Goal: Task Accomplishment & Management: Complete application form

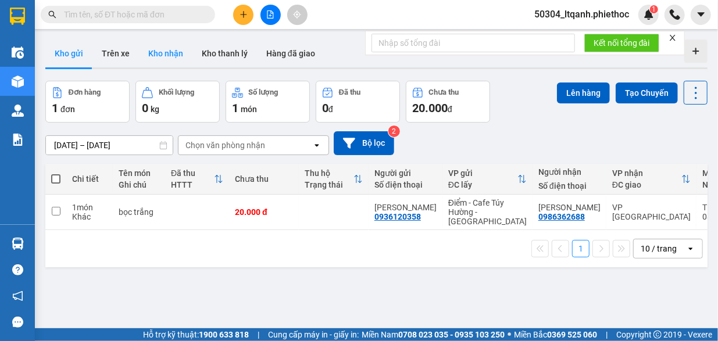
click at [165, 53] on button "Kho nhận" at bounding box center [165, 54] width 53 height 28
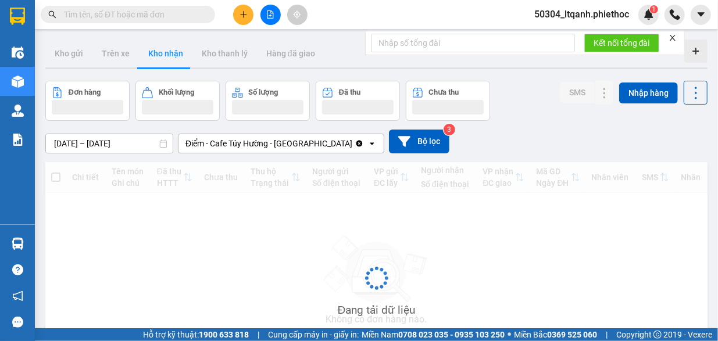
click at [161, 49] on button "Kho nhận" at bounding box center [165, 54] width 53 height 28
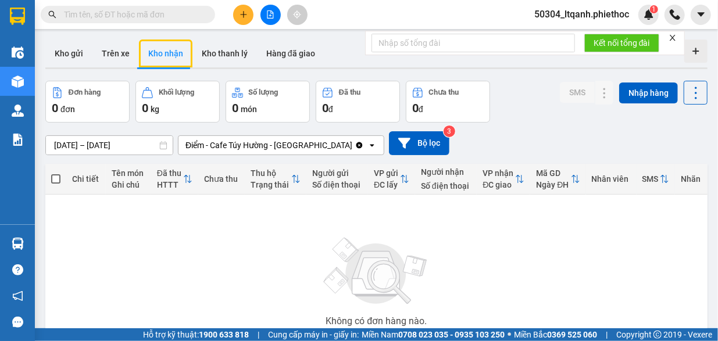
click at [116, 142] on div "ver 1.8.143 Kho gửi Trên xe Kho nhận Kho thanh [PERSON_NAME] đã giao Đơn hàng 0…" at bounding box center [377, 227] width 672 height 384
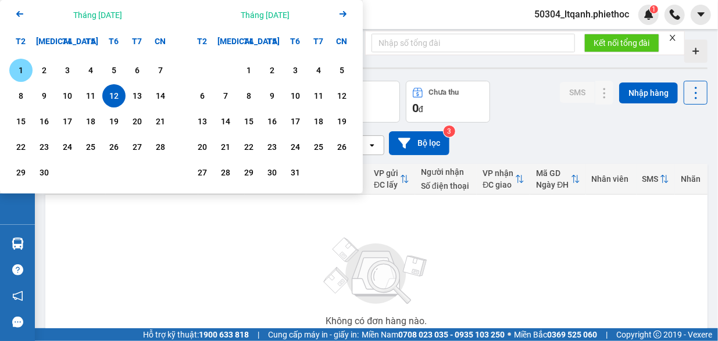
click at [22, 72] on div "1" at bounding box center [21, 70] width 16 height 14
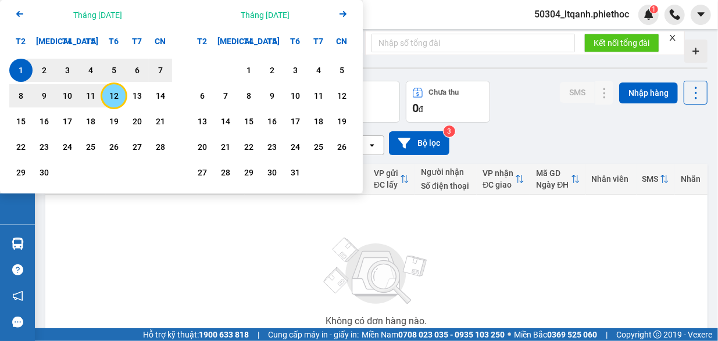
click at [109, 91] on div "12" at bounding box center [114, 96] width 16 height 14
type input "[DATE] – [DATE]"
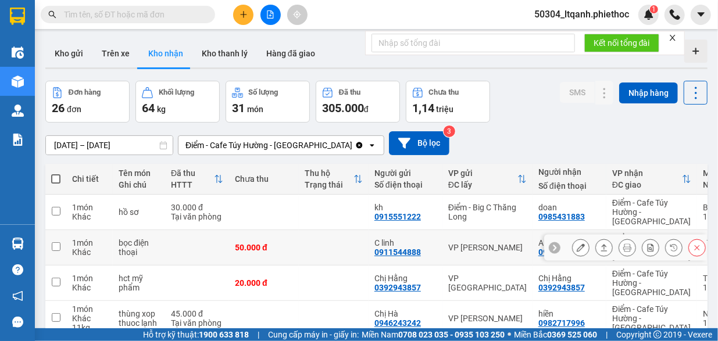
scroll to position [220, 0]
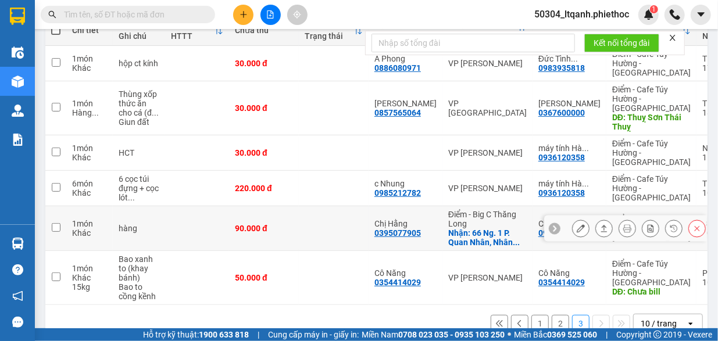
scroll to position [152, 0]
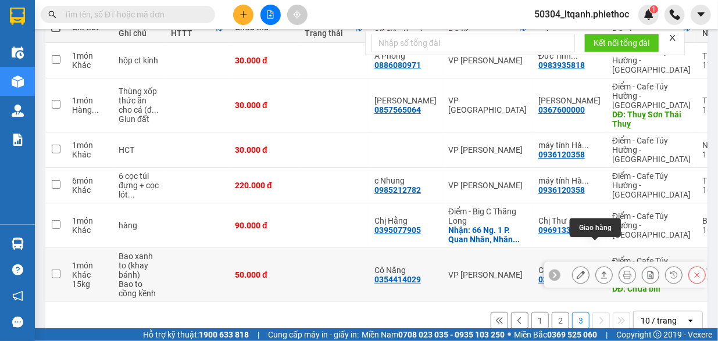
click at [600, 271] on icon at bounding box center [604, 275] width 8 height 8
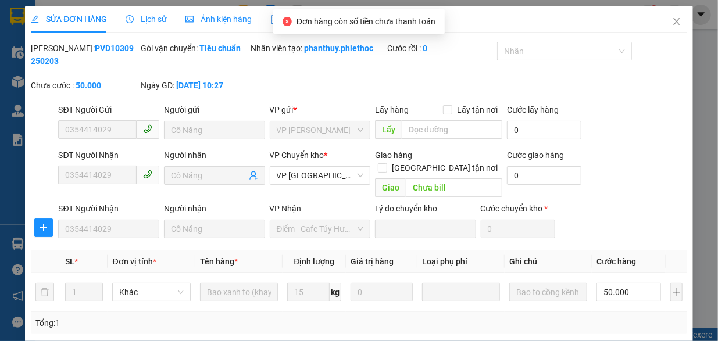
type input "0354414029"
type input "Cô Năng"
type input "0354414029"
type input "Cô Năng"
type input "Chưa bill"
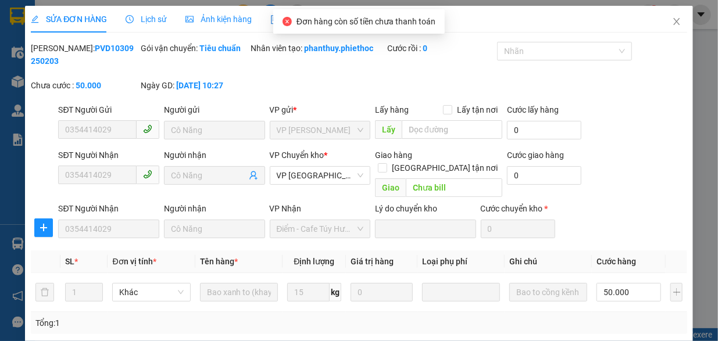
type input "50.000"
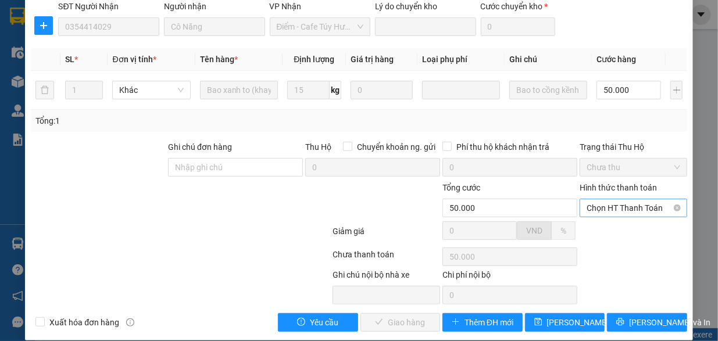
click at [623, 199] on span "Chọn HT Thanh Toán" at bounding box center [634, 207] width 94 height 17
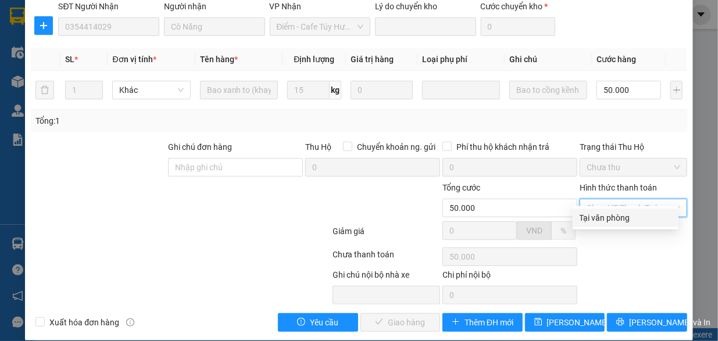
click at [599, 221] on div "Tại văn phòng" at bounding box center [626, 218] width 92 height 13
type input "0"
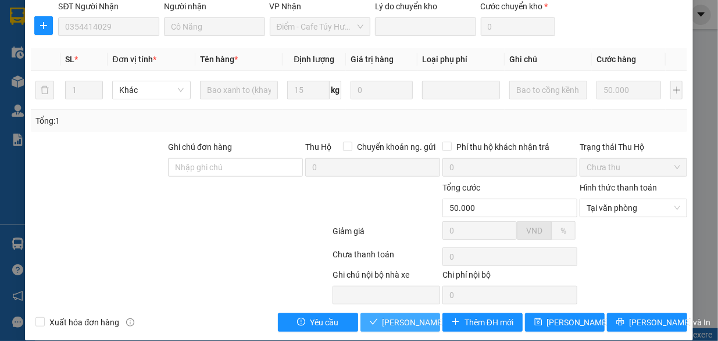
click at [394, 316] on span "[PERSON_NAME] và Giao hàng" at bounding box center [439, 322] width 112 height 13
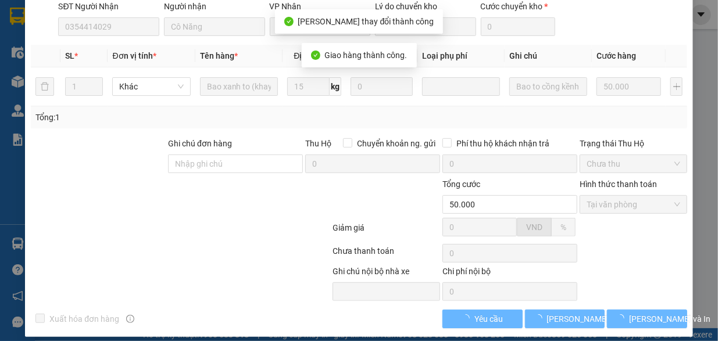
scroll to position [9, 0]
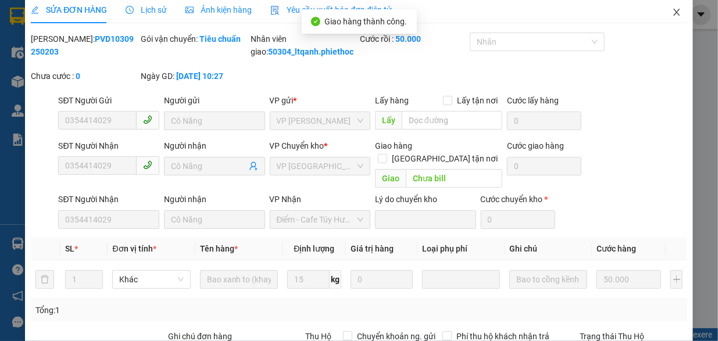
click at [672, 9] on icon "close" at bounding box center [676, 12] width 9 height 9
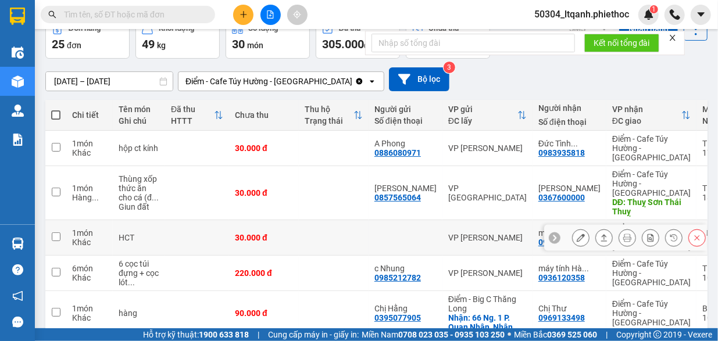
scroll to position [98, 0]
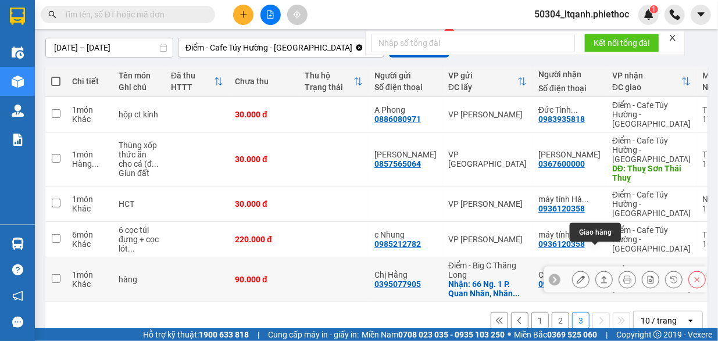
click at [600, 276] on icon at bounding box center [604, 280] width 8 height 8
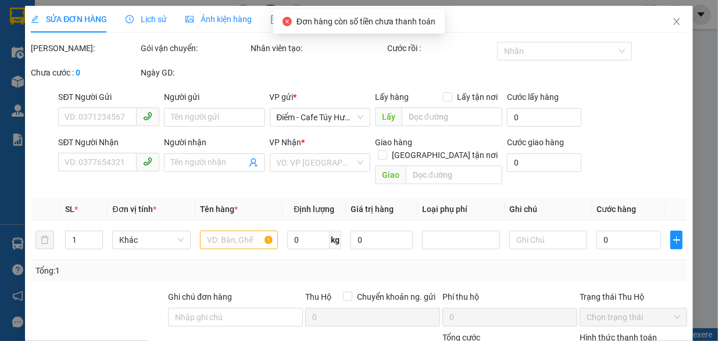
type input "0395077905"
type input "Chị Hằng"
checkbox input "true"
type input "66 [PERSON_NAME]. 1 P. Quan Nhân, Nhân Chính, [GEOGRAPHIC_DATA], [GEOGRAPHIC_DA…"
type input "0969133498"
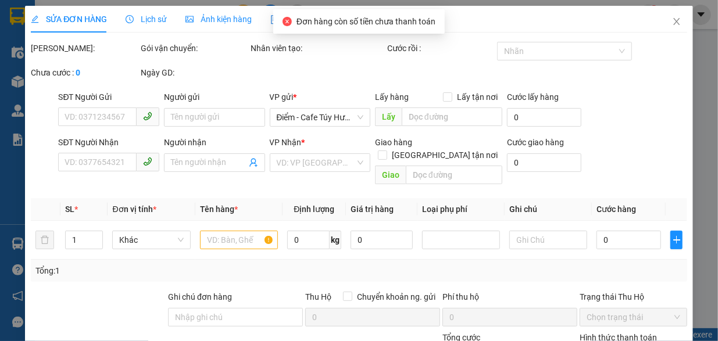
type input "Chị Thư"
type input "90.000"
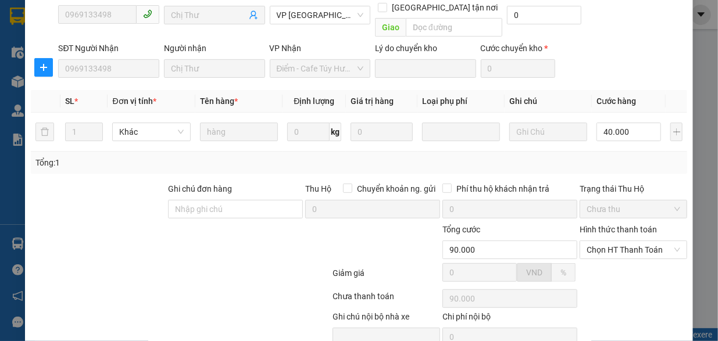
scroll to position [202, 0]
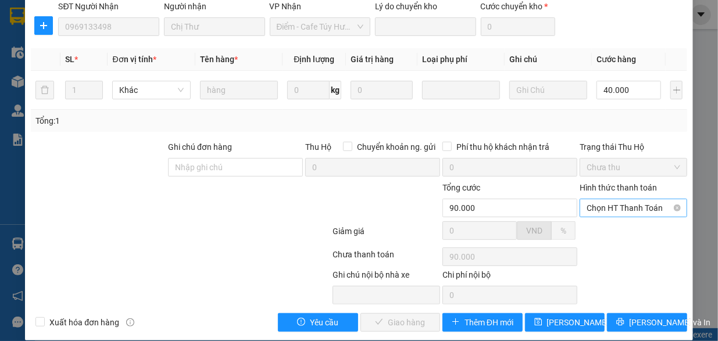
drag, startPoint x: 609, startPoint y: 195, endPoint x: 600, endPoint y: 199, distance: 10.7
click at [600, 199] on span "Chọn HT Thanh Toán" at bounding box center [634, 207] width 94 height 17
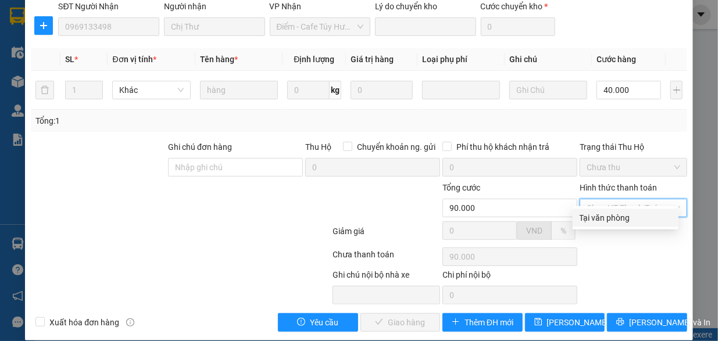
click at [598, 217] on div "Tại văn phòng" at bounding box center [626, 218] width 92 height 13
type input "0"
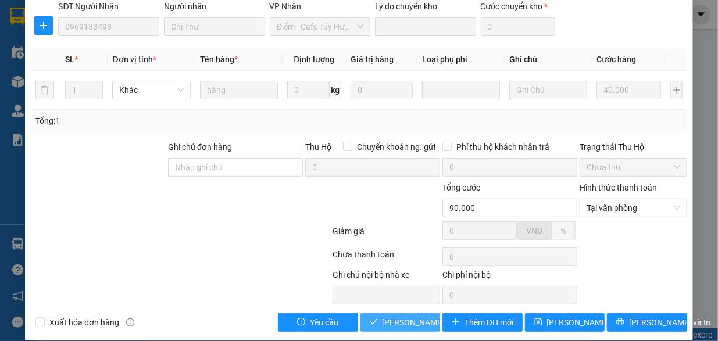
click at [390, 316] on span "[PERSON_NAME] và Giao hàng" at bounding box center [439, 322] width 112 height 13
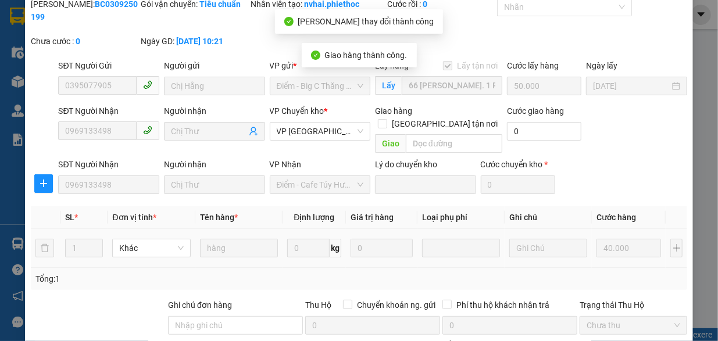
scroll to position [0, 0]
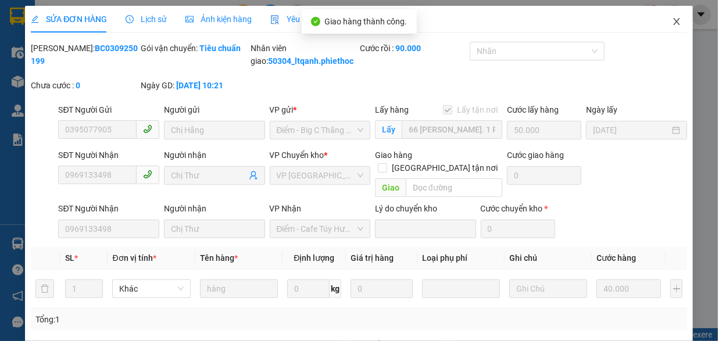
click at [673, 21] on icon "close" at bounding box center [676, 21] width 6 height 7
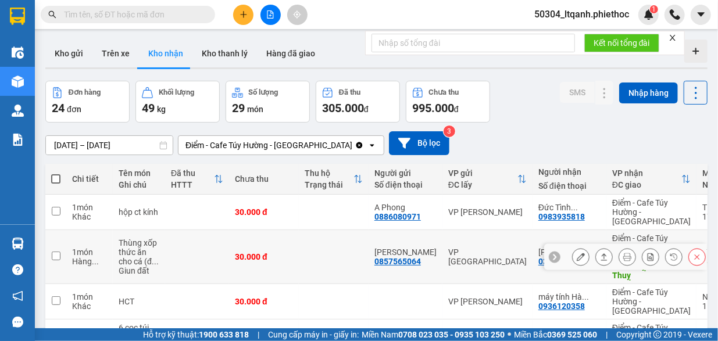
scroll to position [53, 0]
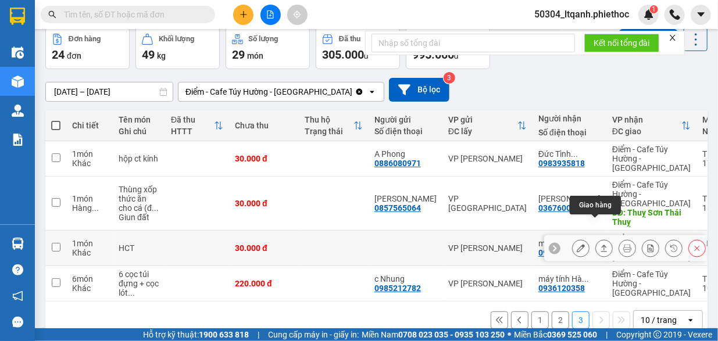
click at [600, 244] on icon at bounding box center [604, 248] width 8 height 8
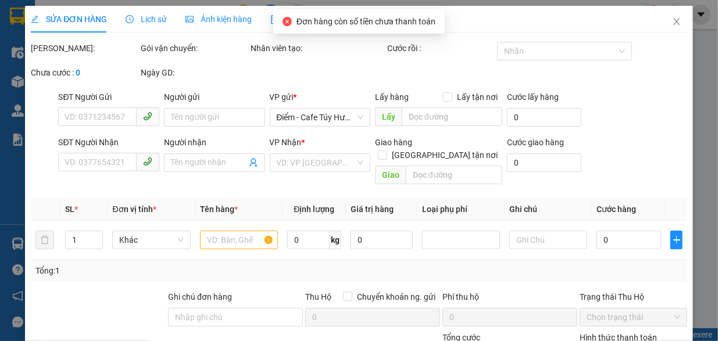
type input "0936120358"
type input "máy tính Hà Dung"
type input "30.000"
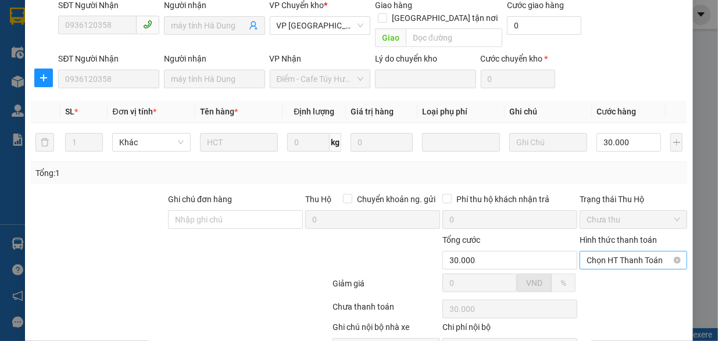
scroll to position [202, 0]
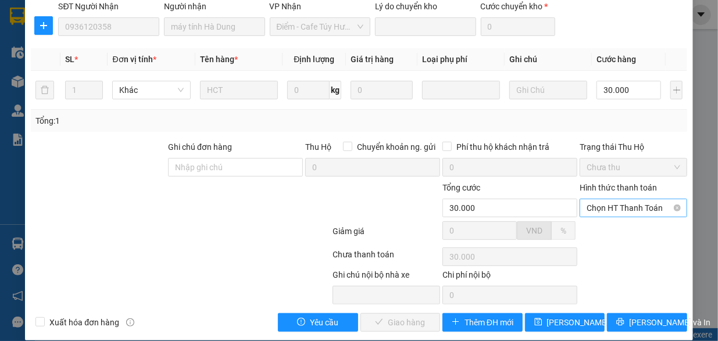
click at [609, 199] on span "Chọn HT Thanh Toán" at bounding box center [634, 207] width 94 height 17
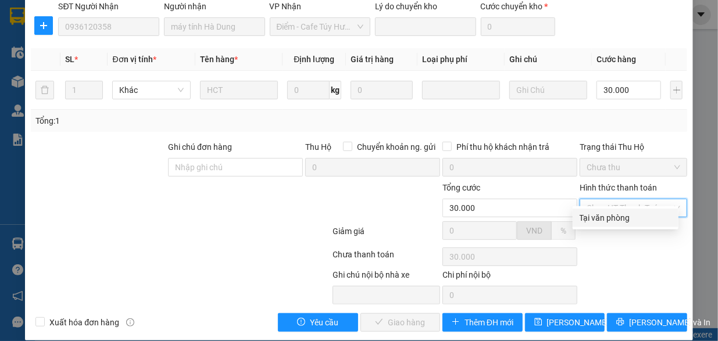
click at [600, 223] on div "Tại văn phòng" at bounding box center [626, 218] width 92 height 13
type input "0"
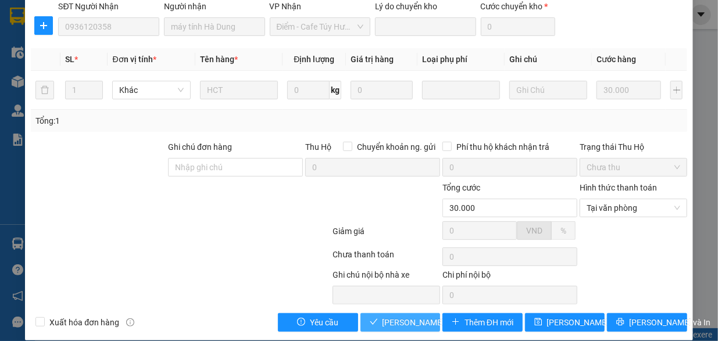
click at [413, 316] on span "[PERSON_NAME] và Giao hàng" at bounding box center [439, 322] width 112 height 13
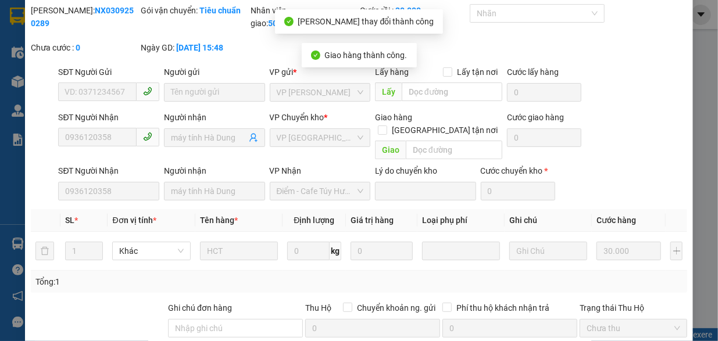
scroll to position [0, 0]
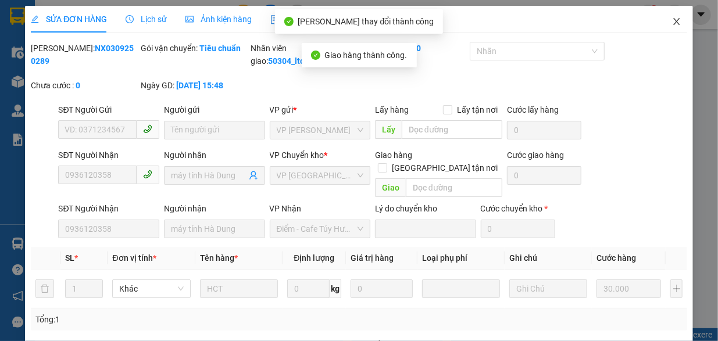
click at [673, 20] on icon "close" at bounding box center [676, 21] width 6 height 7
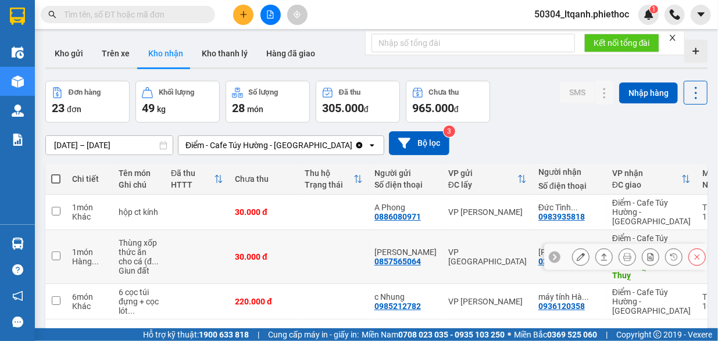
scroll to position [53, 0]
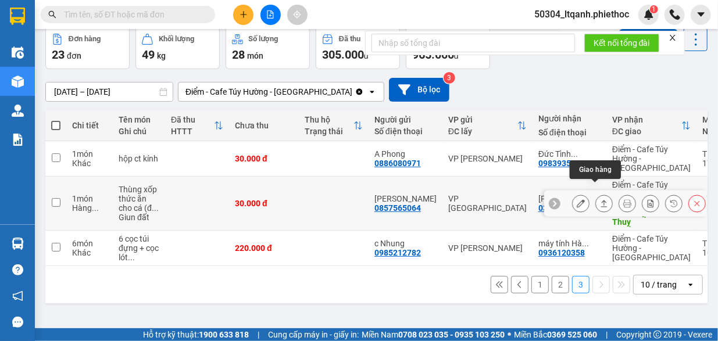
click at [600, 199] on icon at bounding box center [604, 203] width 8 height 8
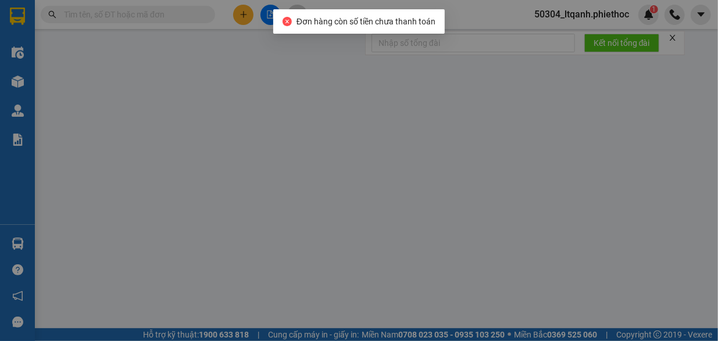
type input "0857565064"
type input "[PERSON_NAME]"
type input "0367600000"
type input "[PERSON_NAME]"
type input "Thuỵ Sơn [GEOGRAPHIC_DATA]"
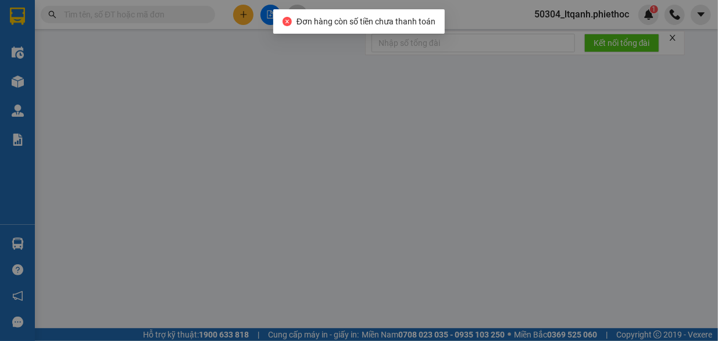
type input "5.000"
type input "30.000"
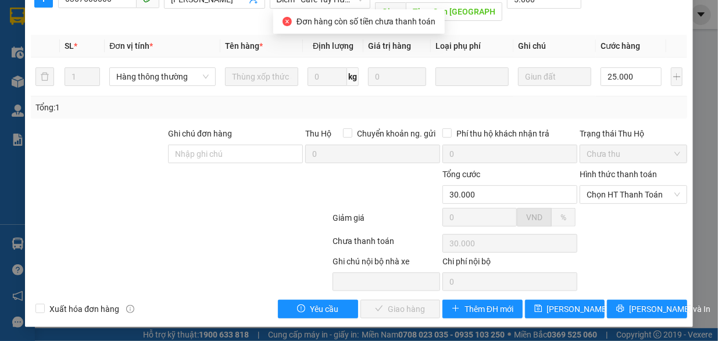
scroll to position [163, 0]
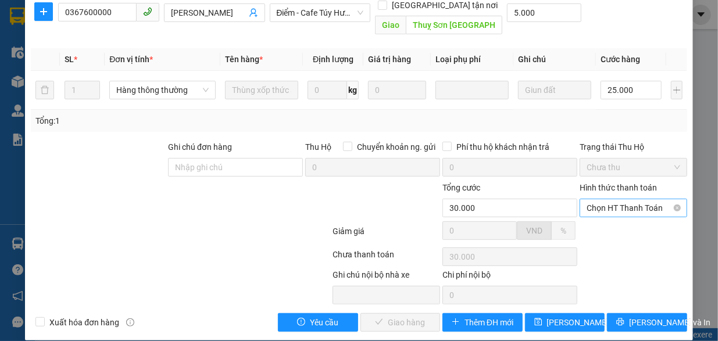
click at [599, 199] on span "Chọn HT Thanh Toán" at bounding box center [634, 207] width 94 height 17
click at [594, 220] on div "Tại văn phòng" at bounding box center [626, 218] width 92 height 13
type input "0"
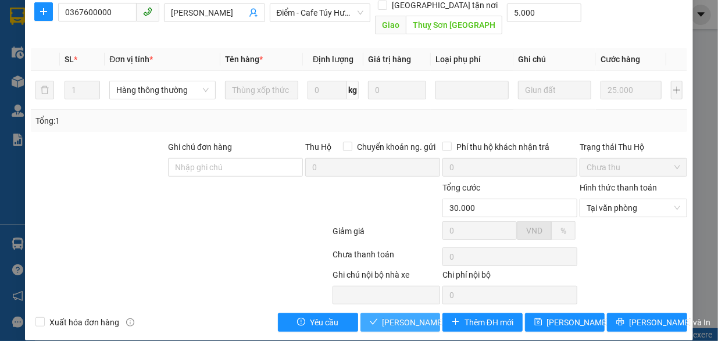
click at [383, 316] on span "[PERSON_NAME] và Giao hàng" at bounding box center [439, 322] width 112 height 13
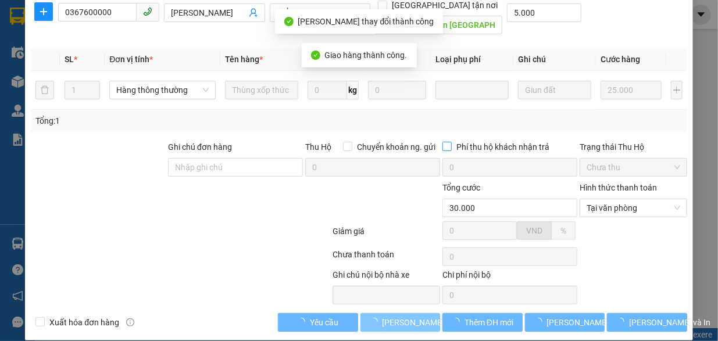
scroll to position [0, 0]
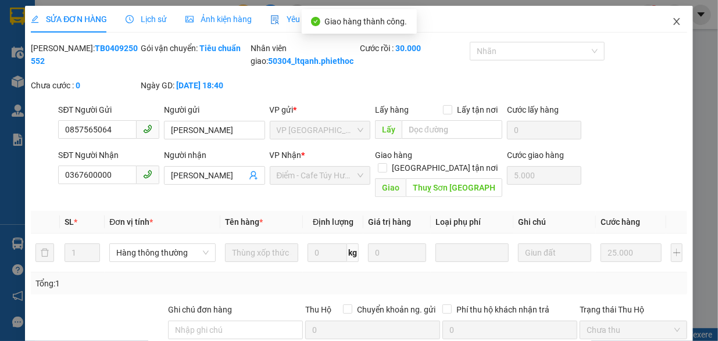
click at [672, 22] on icon "close" at bounding box center [676, 21] width 9 height 9
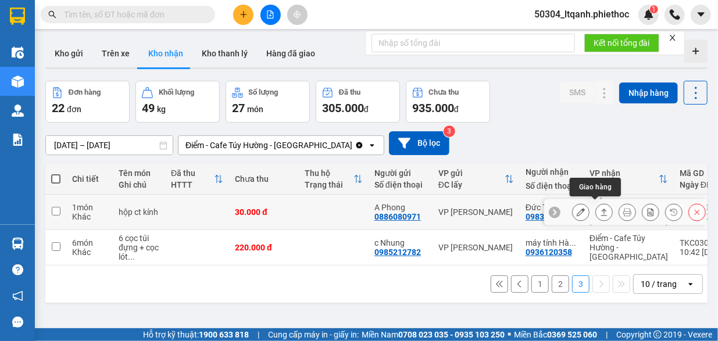
click at [596, 204] on button at bounding box center [604, 212] width 16 height 20
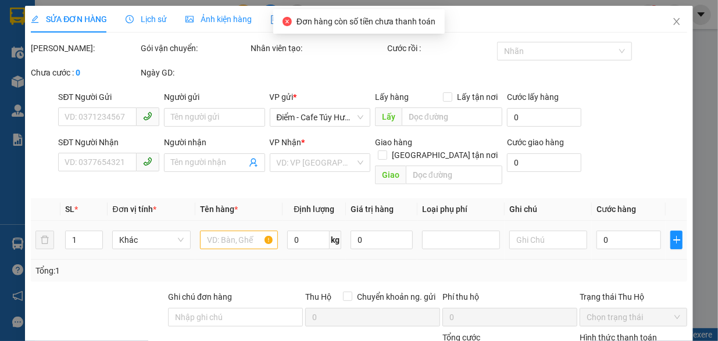
type input "0886080971"
type input "A Phong"
type input "0983935818"
type input "Đức Tình (0373570999)"
type input "30.000"
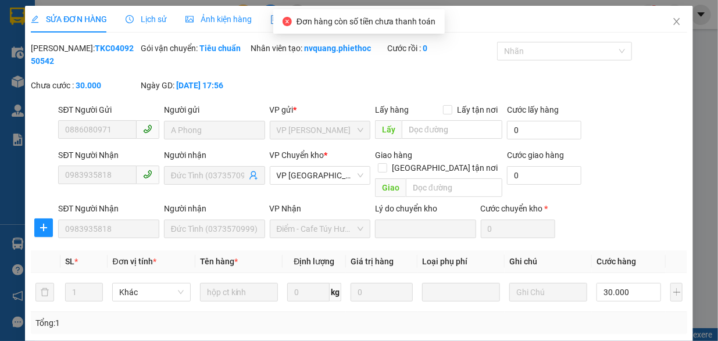
scroll to position [150, 0]
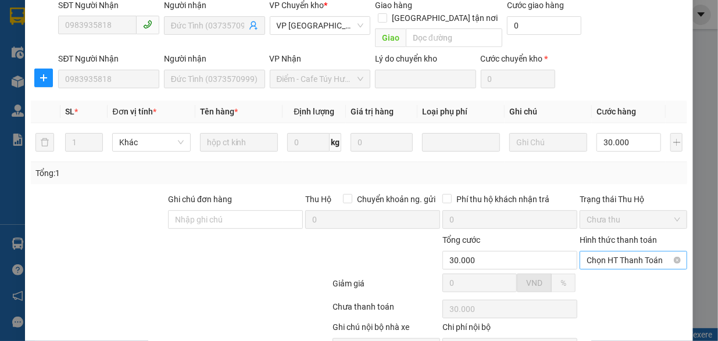
click at [592, 252] on span "Chọn HT Thanh Toán" at bounding box center [634, 260] width 94 height 17
click at [591, 272] on div "Tại văn phòng" at bounding box center [626, 270] width 92 height 13
type input "0"
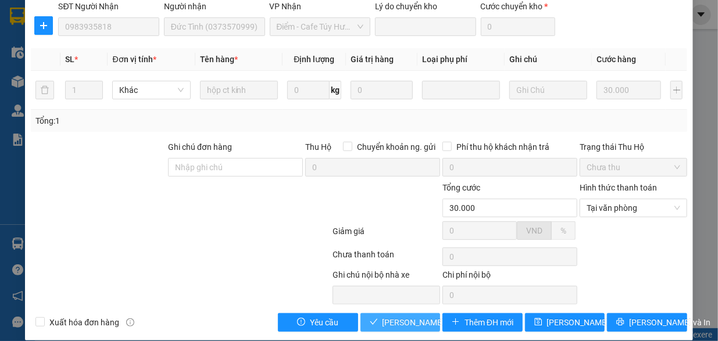
click at [385, 316] on span "[PERSON_NAME] và Giao hàng" at bounding box center [439, 322] width 112 height 13
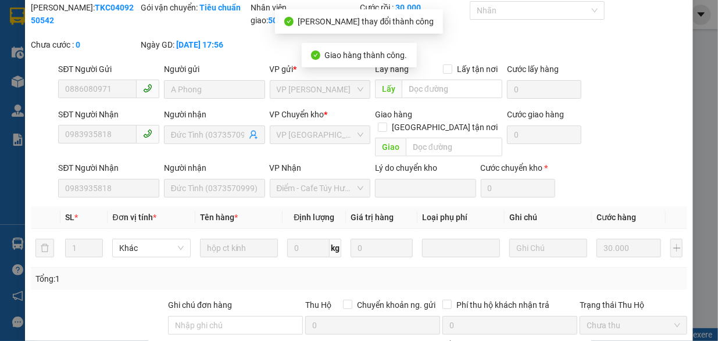
scroll to position [0, 0]
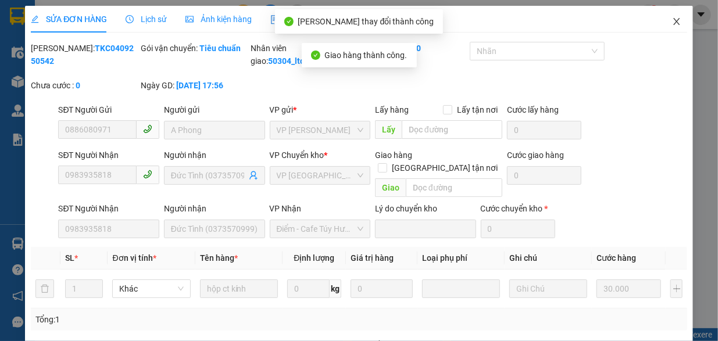
click at [672, 22] on icon "close" at bounding box center [676, 21] width 9 height 9
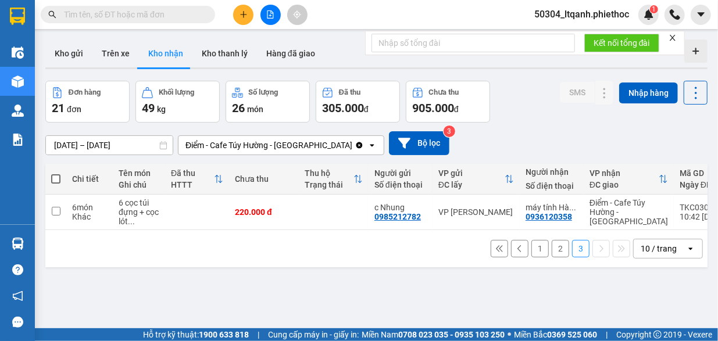
click at [552, 258] on button "2" at bounding box center [560, 248] width 17 height 17
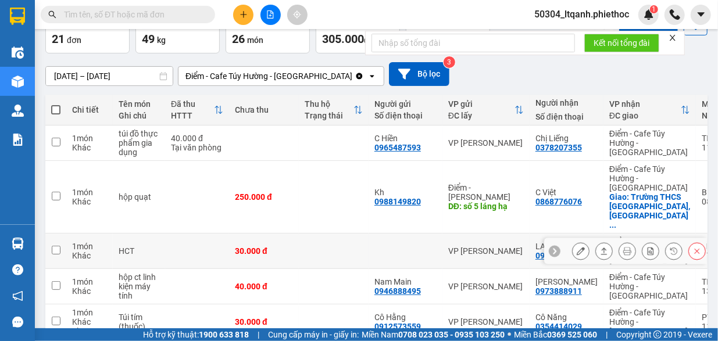
scroll to position [66, 0]
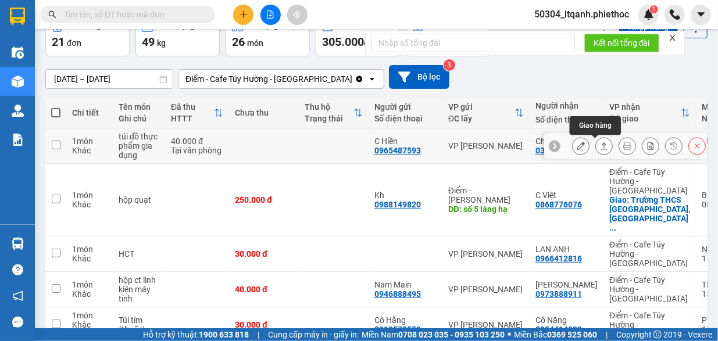
click at [600, 148] on icon at bounding box center [604, 146] width 8 height 8
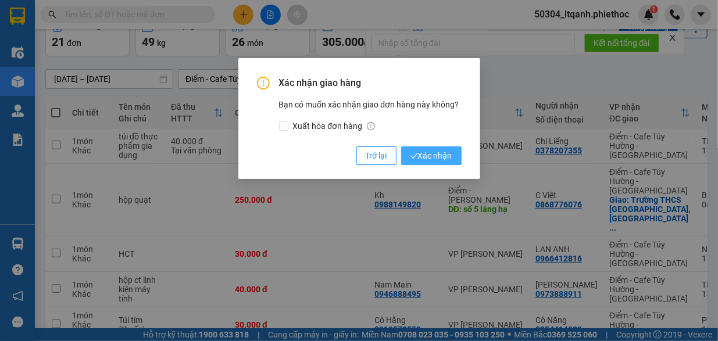
click at [427, 154] on span "Xác nhận" at bounding box center [432, 155] width 42 height 13
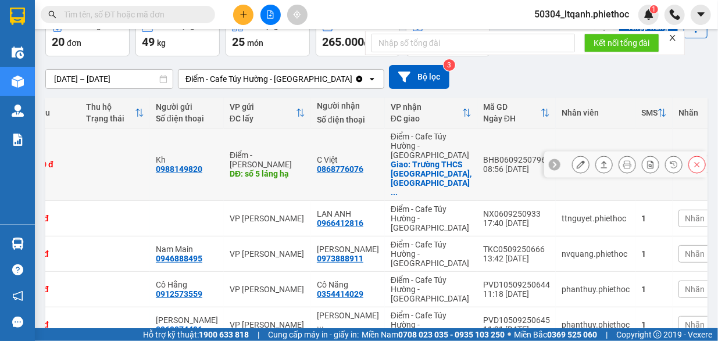
scroll to position [0, 235]
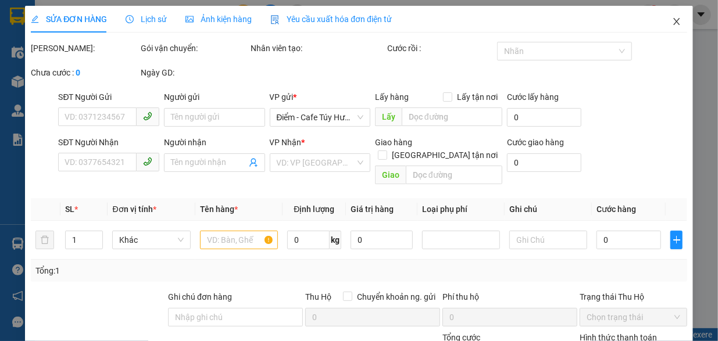
type input "0886080971"
type input "A Phong"
type input "0983935818"
type input "Đức Tình (0373570999)"
type input "30.000"
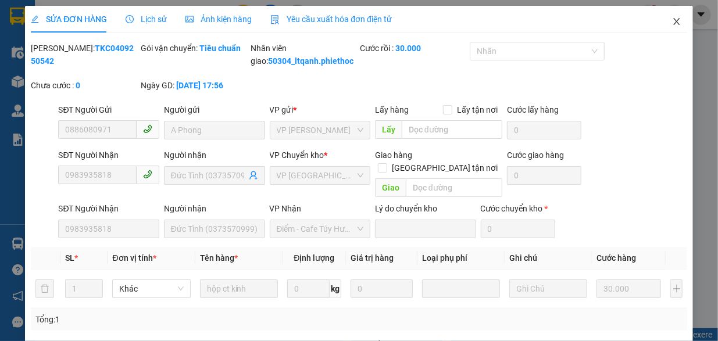
click at [673, 20] on icon "close" at bounding box center [676, 21] width 6 height 7
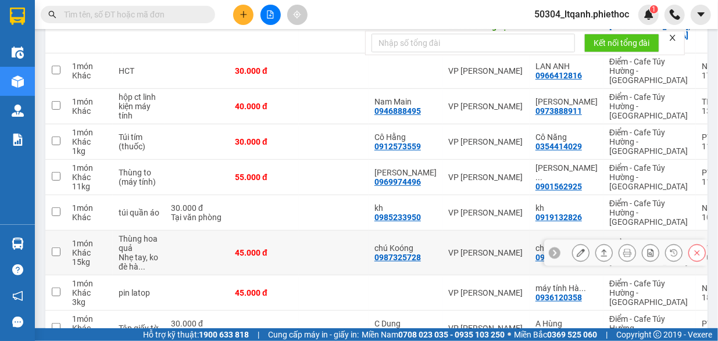
scroll to position [276, 0]
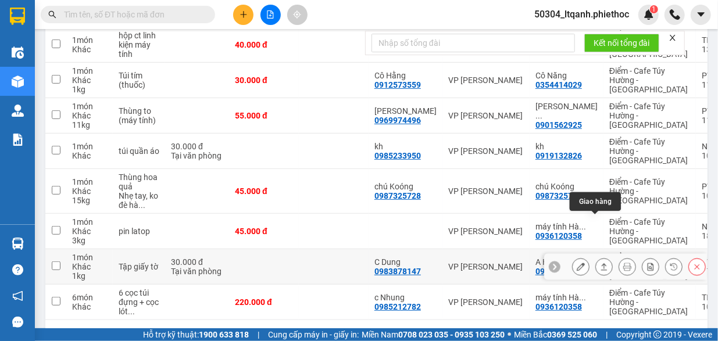
click at [601, 263] on icon at bounding box center [604, 266] width 6 height 7
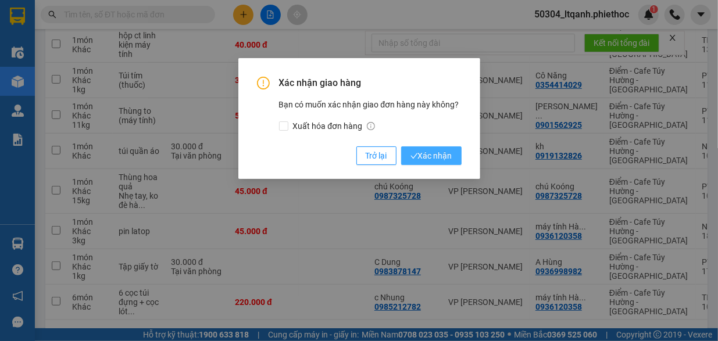
click at [424, 157] on span "Xác nhận" at bounding box center [432, 155] width 42 height 13
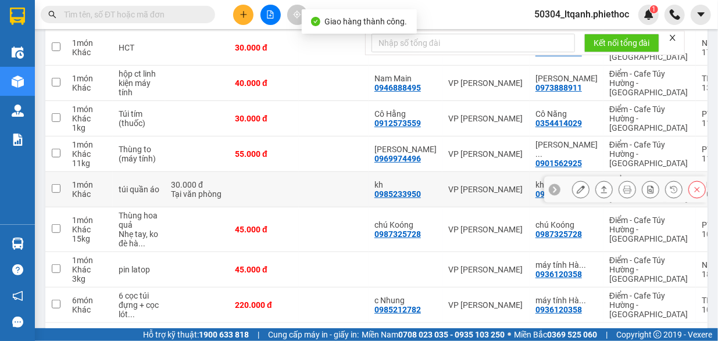
scroll to position [240, 0]
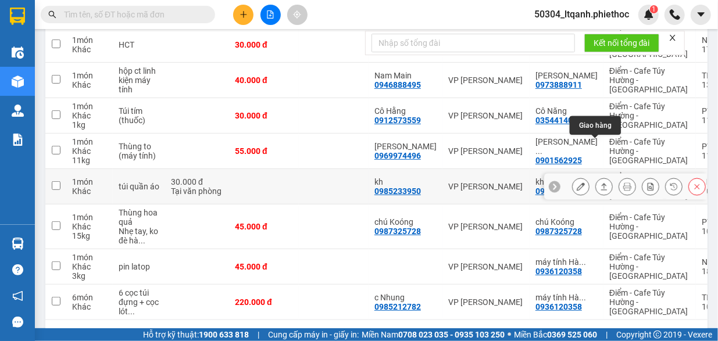
click at [600, 183] on icon at bounding box center [604, 187] width 8 height 8
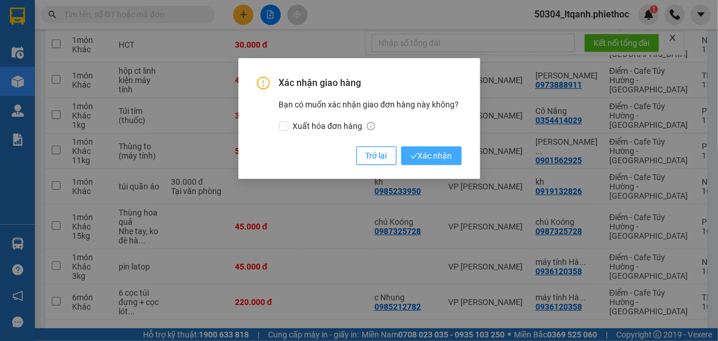
click at [433, 154] on span "Xác nhận" at bounding box center [432, 155] width 42 height 13
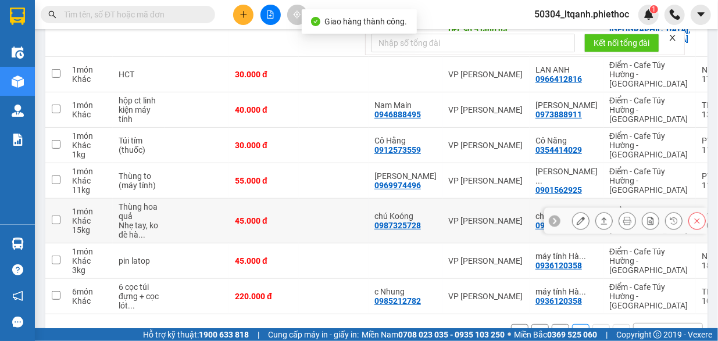
scroll to position [214, 0]
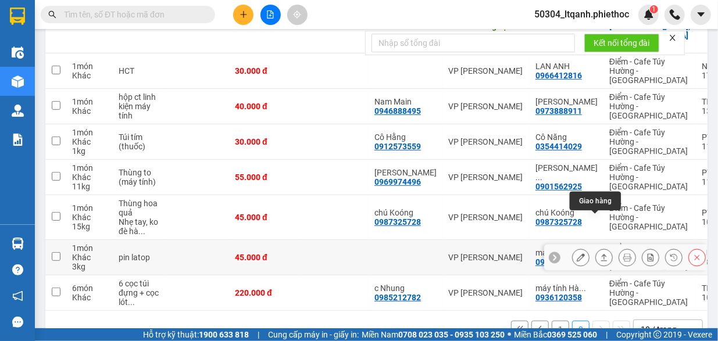
click at [601, 254] on icon at bounding box center [604, 257] width 6 height 7
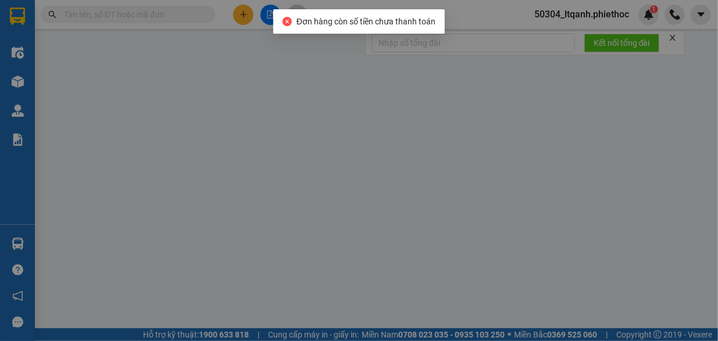
type input "0936120358"
type input "máy tính Hà Dung"
type input "45.000"
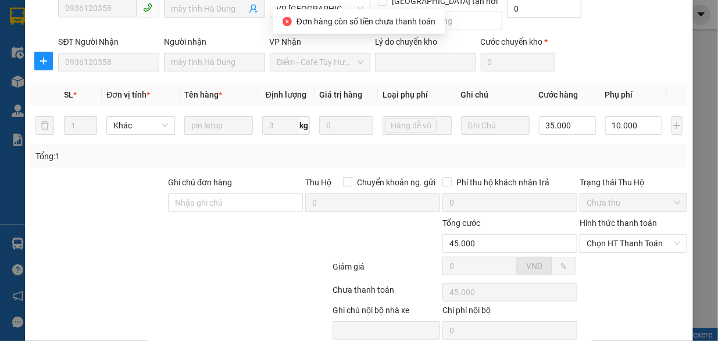
scroll to position [202, 0]
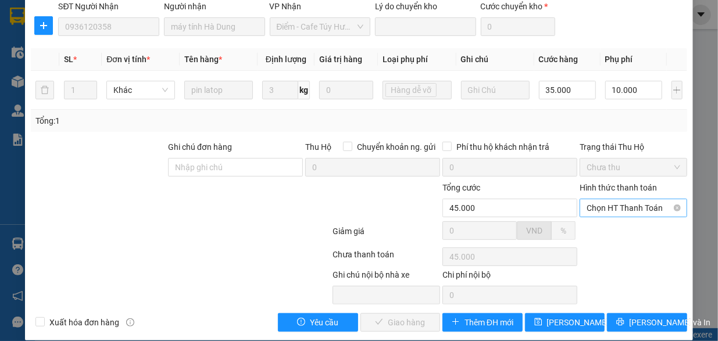
click at [595, 202] on span "Chọn HT Thanh Toán" at bounding box center [634, 207] width 94 height 17
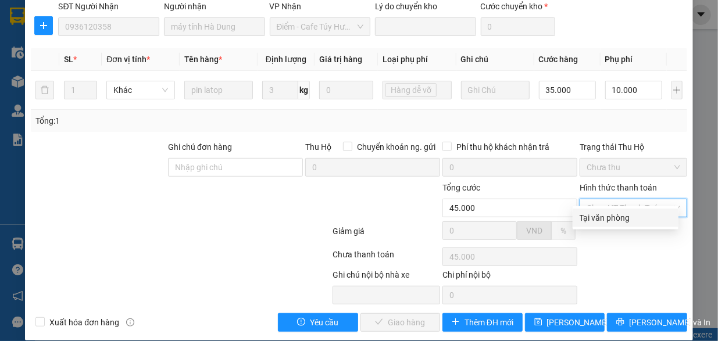
click at [595, 220] on div "Tại văn phòng" at bounding box center [626, 218] width 92 height 13
type input "0"
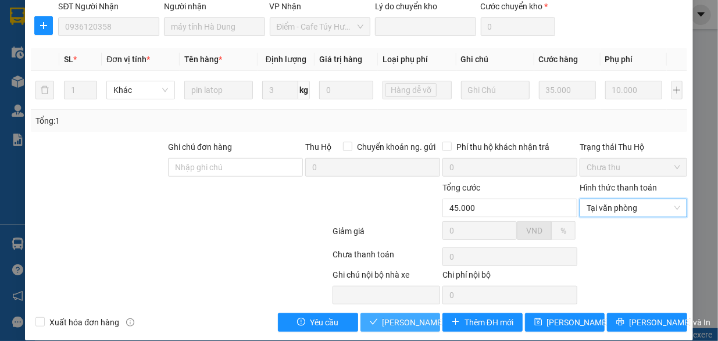
click at [400, 316] on span "[PERSON_NAME] và Giao hàng" at bounding box center [439, 322] width 112 height 13
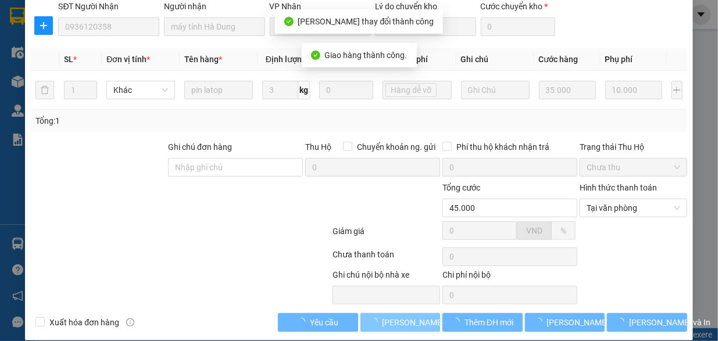
scroll to position [0, 0]
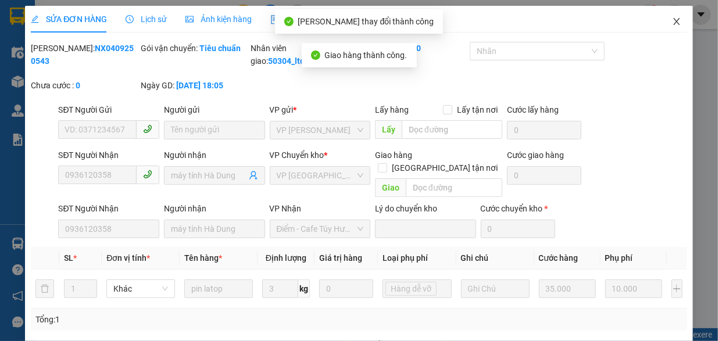
click at [672, 22] on icon "close" at bounding box center [676, 21] width 9 height 9
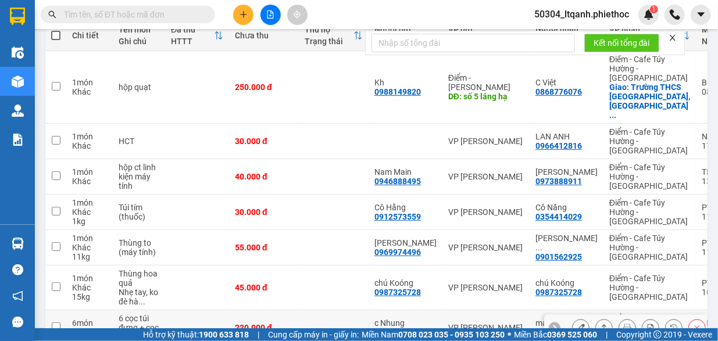
scroll to position [178, 0]
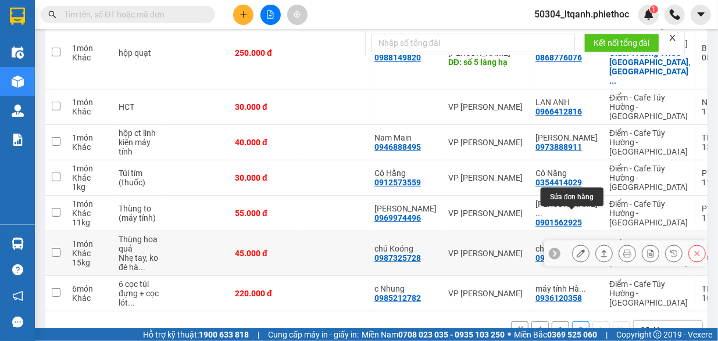
click at [577, 249] on icon at bounding box center [581, 253] width 8 height 8
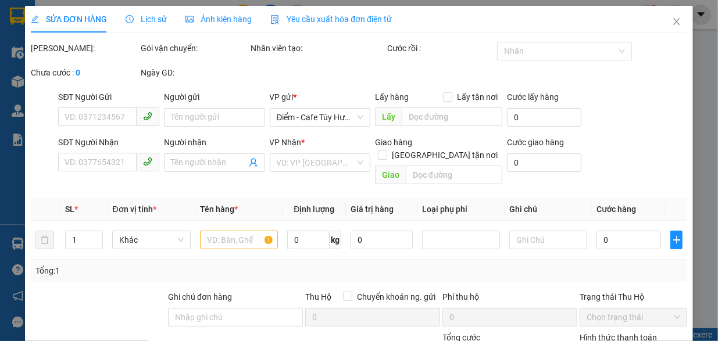
type input "0987325728"
type input "chú Koóng"
type input "0987325728"
type input "chú Koóng"
type input "45.000"
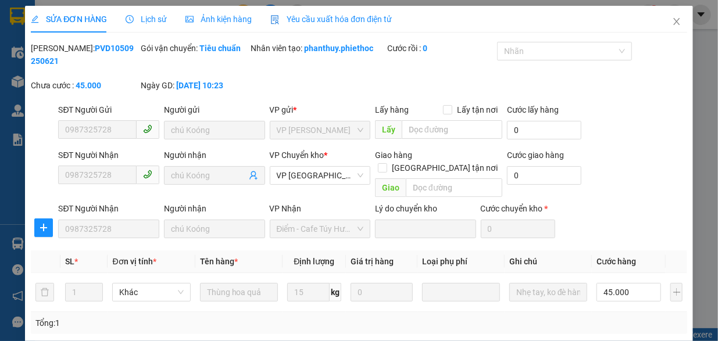
scroll to position [202, 0]
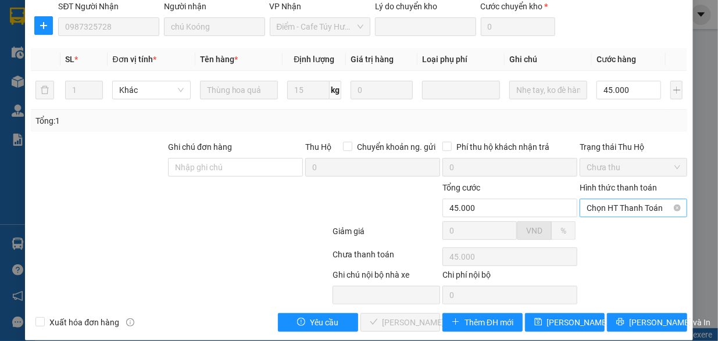
click at [599, 199] on span "Chọn HT Thanh Toán" at bounding box center [634, 207] width 94 height 17
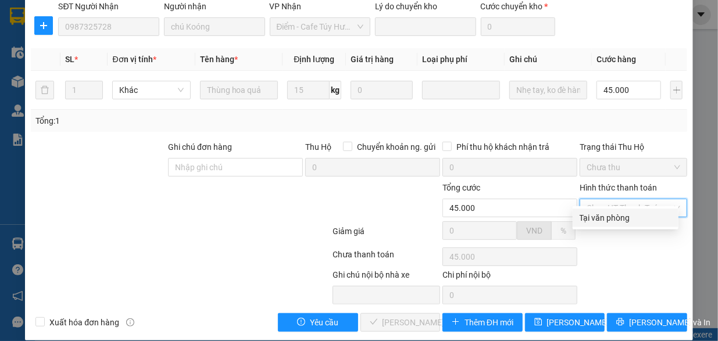
click at [592, 216] on div "Tại văn phòng" at bounding box center [626, 218] width 92 height 13
type input "0"
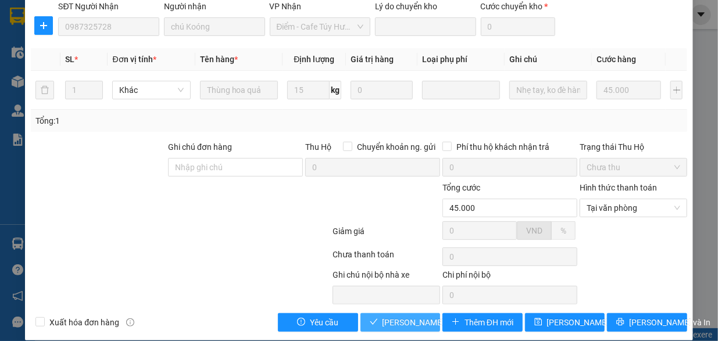
click at [399, 316] on span "[PERSON_NAME] và Giao hàng" at bounding box center [439, 322] width 112 height 13
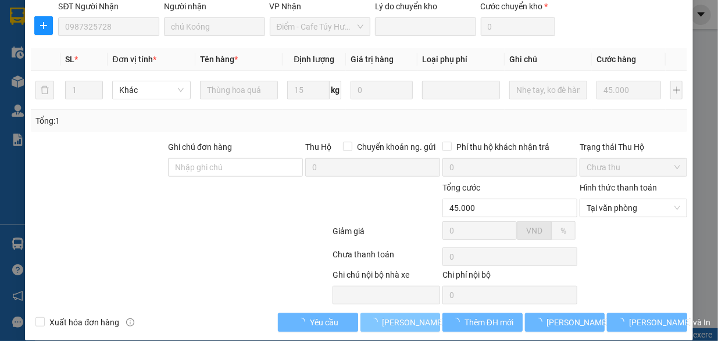
scroll to position [0, 0]
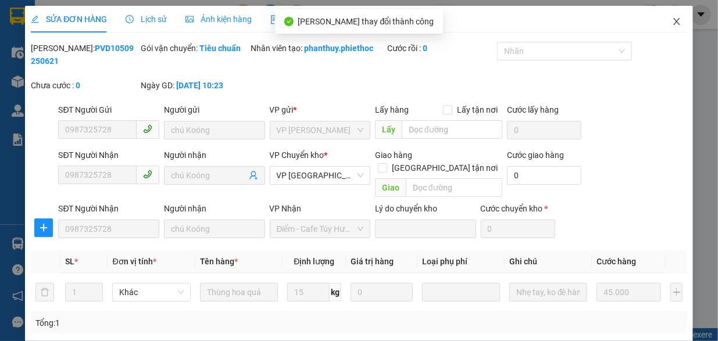
click at [672, 19] on icon "close" at bounding box center [676, 21] width 9 height 9
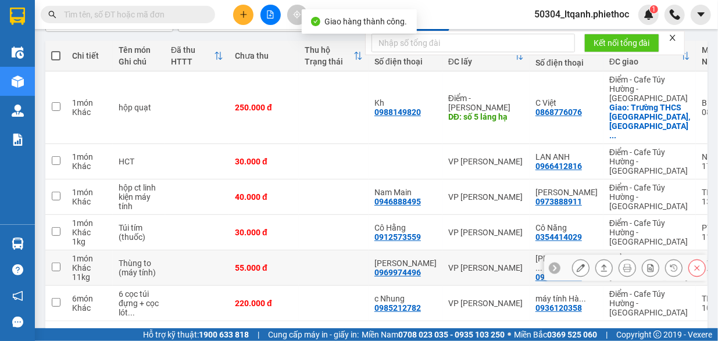
scroll to position [124, 0]
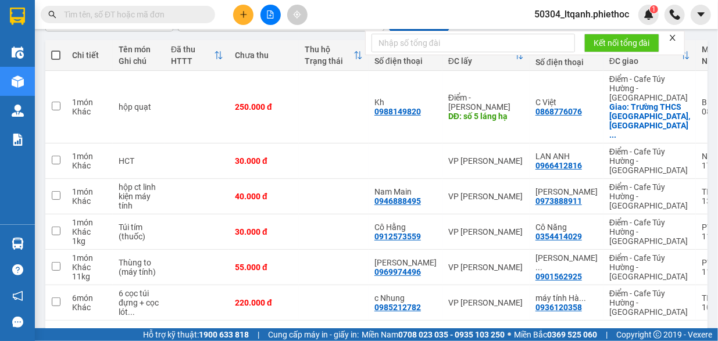
click at [552, 331] on button "1" at bounding box center [560, 339] width 17 height 17
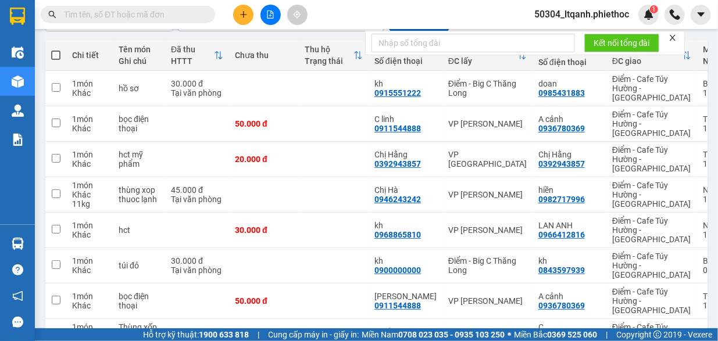
scroll to position [220, 0]
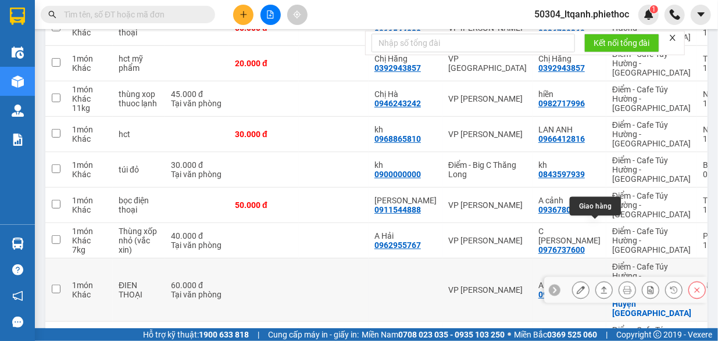
click at [600, 286] on icon at bounding box center [604, 290] width 8 height 8
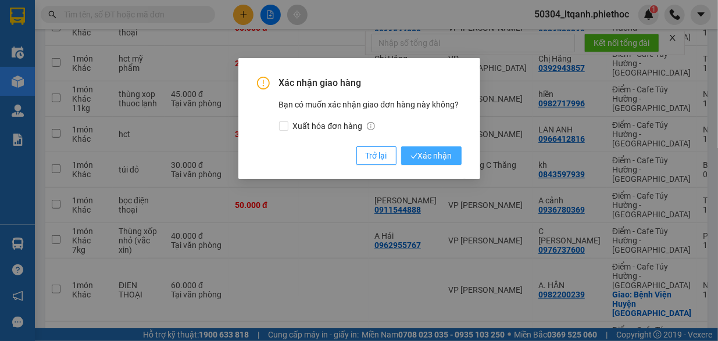
click at [418, 155] on span "Xác nhận" at bounding box center [432, 155] width 42 height 13
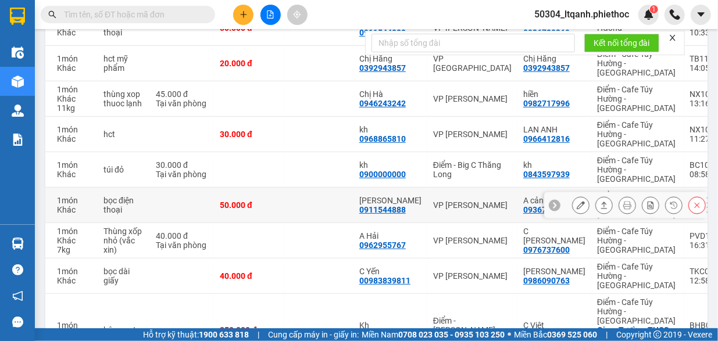
scroll to position [0, 0]
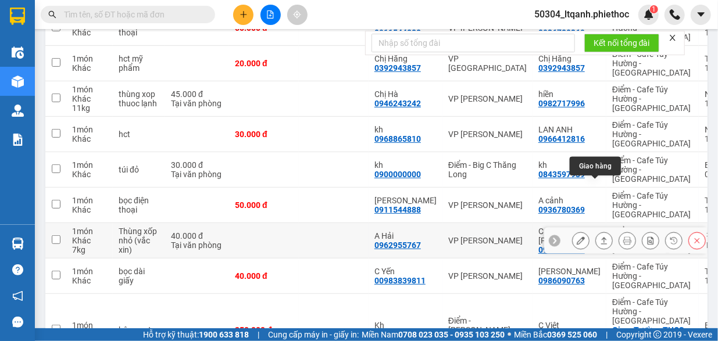
click at [600, 237] on icon at bounding box center [604, 241] width 8 height 8
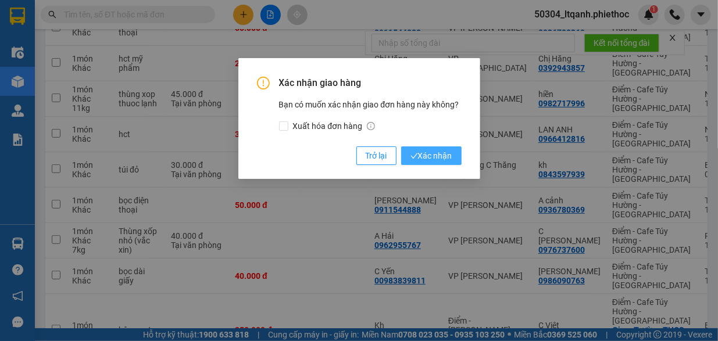
click at [442, 158] on span "Xác nhận" at bounding box center [432, 155] width 42 height 13
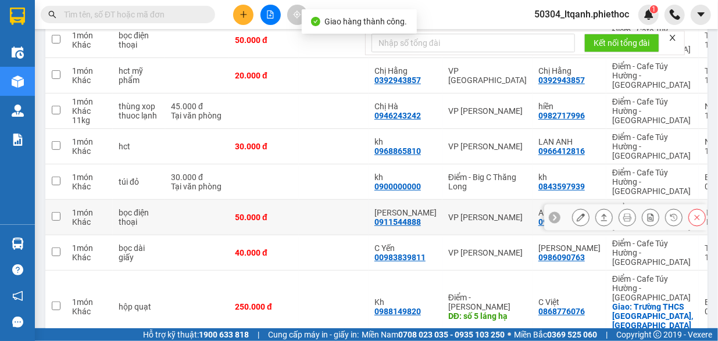
scroll to position [211, 0]
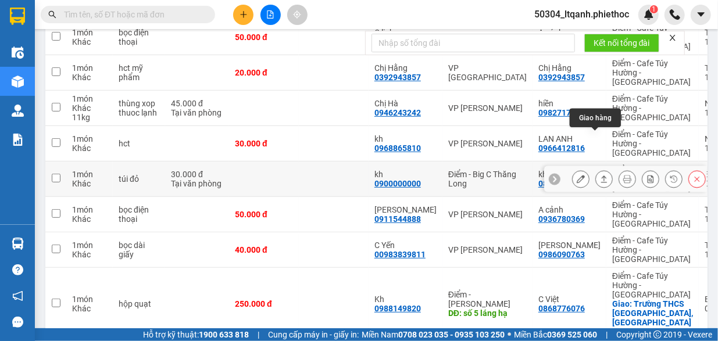
click at [600, 175] on icon at bounding box center [604, 179] width 8 height 8
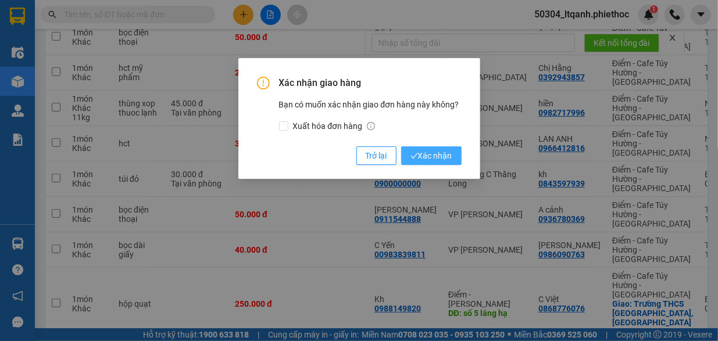
click at [431, 151] on span "Xác nhận" at bounding box center [432, 155] width 42 height 13
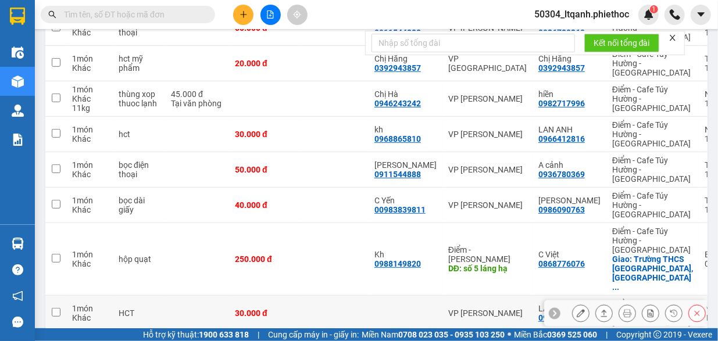
scroll to position [220, 0]
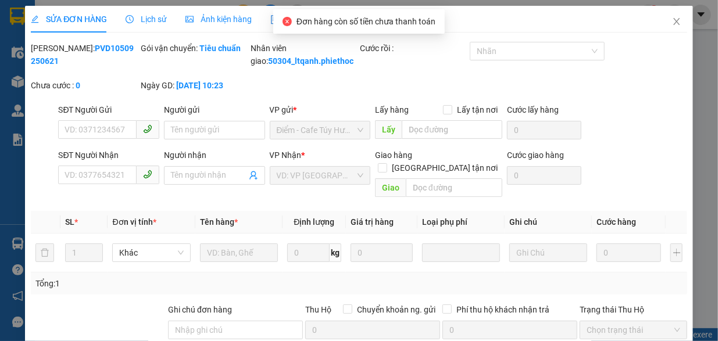
type input "0946888495"
type input "Nam Main"
type input "0973888911"
type input "[PERSON_NAME]"
type input "40.000"
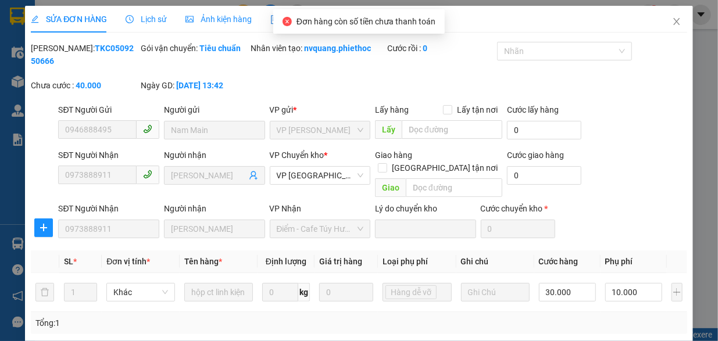
scroll to position [176, 0]
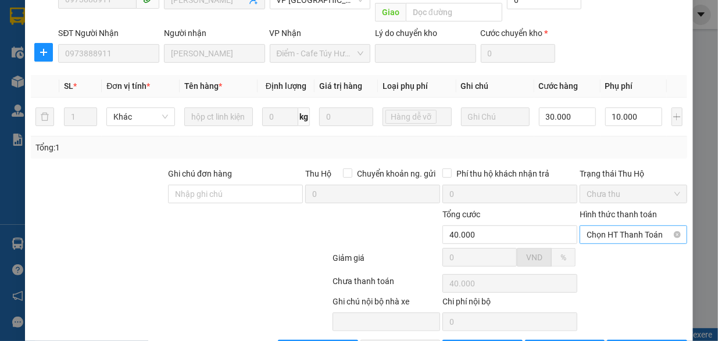
click at [605, 226] on span "Chọn HT Thanh Toán" at bounding box center [634, 234] width 94 height 17
click at [601, 244] on div "Tại văn phòng" at bounding box center [626, 244] width 92 height 13
type input "0"
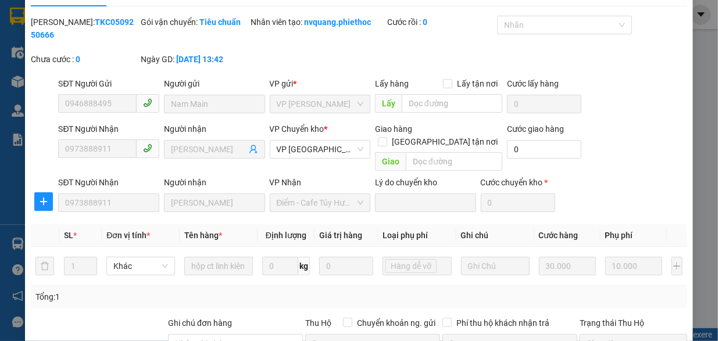
scroll to position [0, 0]
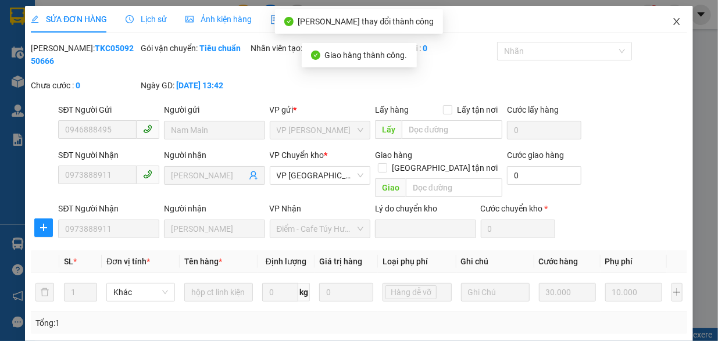
click at [672, 19] on icon "close" at bounding box center [676, 21] width 9 height 9
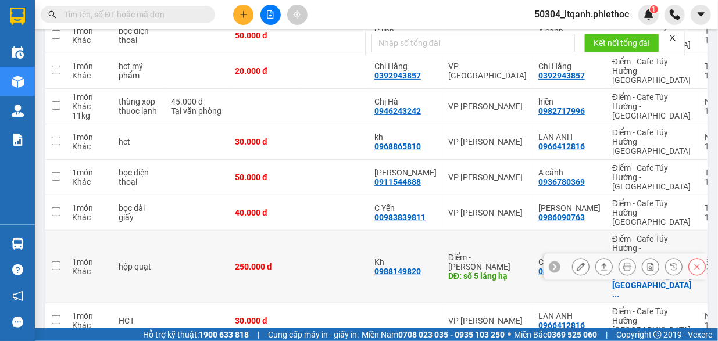
scroll to position [204, 0]
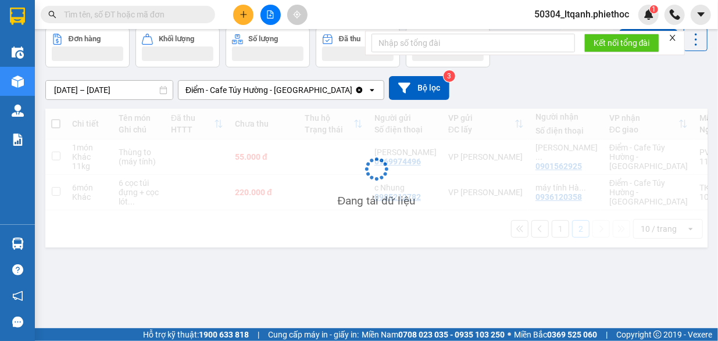
scroll to position [53, 0]
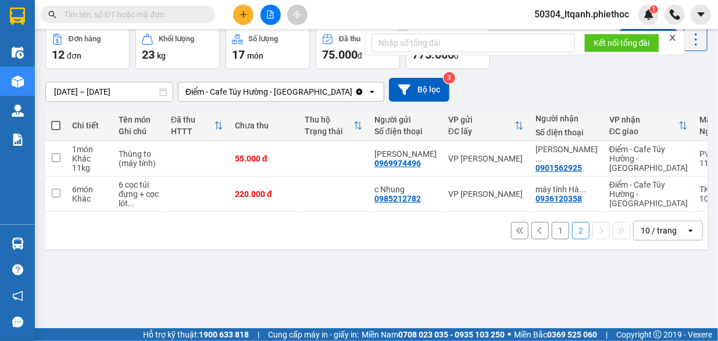
click at [554, 232] on button "1" at bounding box center [560, 230] width 17 height 17
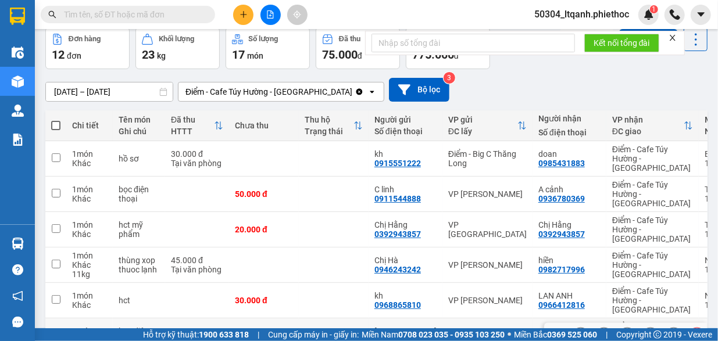
scroll to position [220, 0]
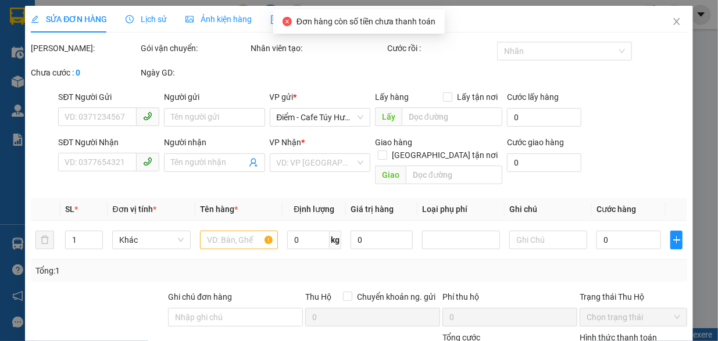
type input "0912573559"
type input "Cô Hằng"
type input "0354414029"
type input "Cô Năng"
type input "30.000"
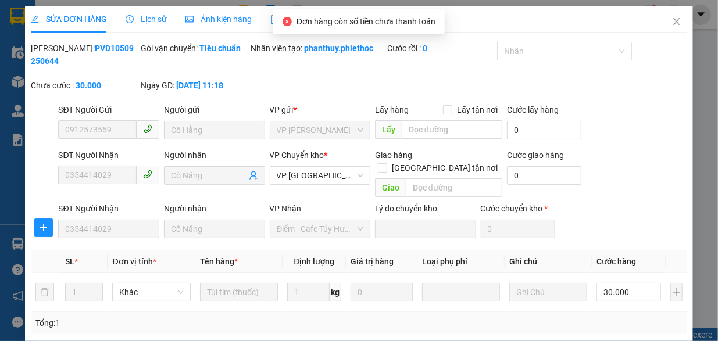
scroll to position [150, 0]
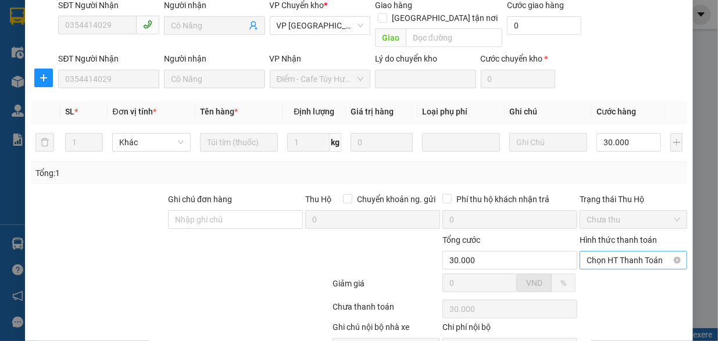
click at [598, 252] on span "Chọn HT Thanh Toán" at bounding box center [634, 260] width 94 height 17
click at [598, 272] on div "Tại văn phòng" at bounding box center [626, 270] width 92 height 13
type input "0"
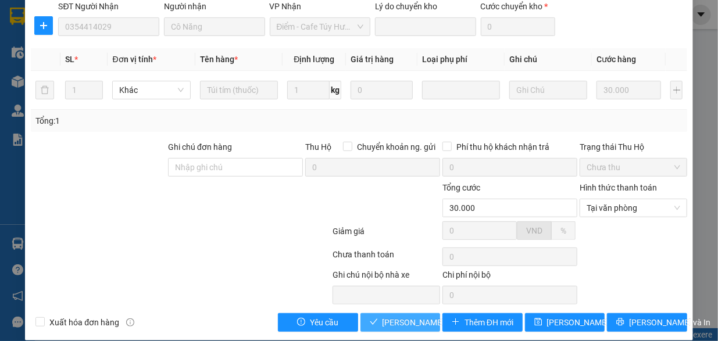
click at [402, 316] on span "[PERSON_NAME] và Giao hàng" at bounding box center [439, 322] width 112 height 13
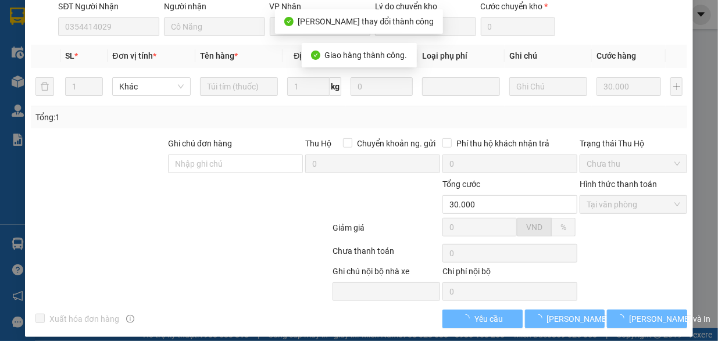
scroll to position [9, 0]
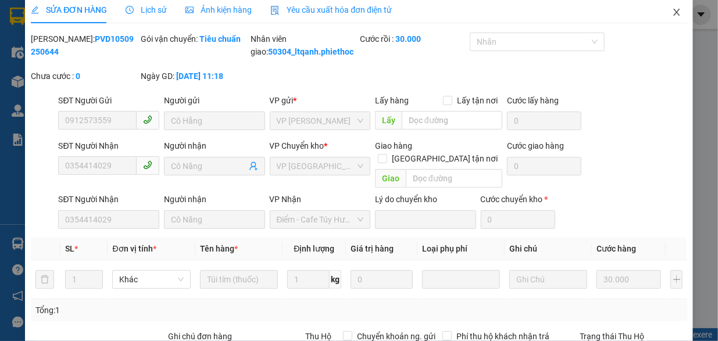
click at [672, 9] on icon "close" at bounding box center [676, 12] width 9 height 9
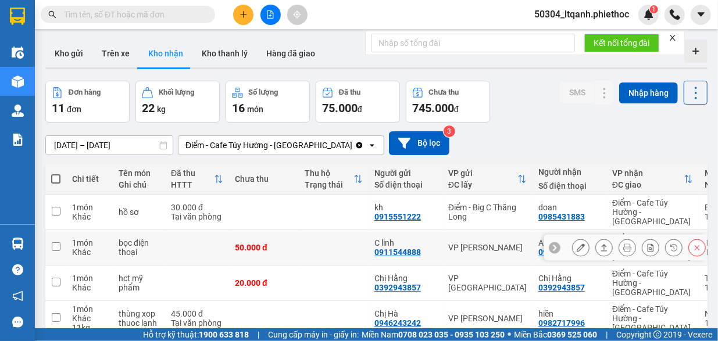
scroll to position [220, 0]
